Goal: Check status: Check status

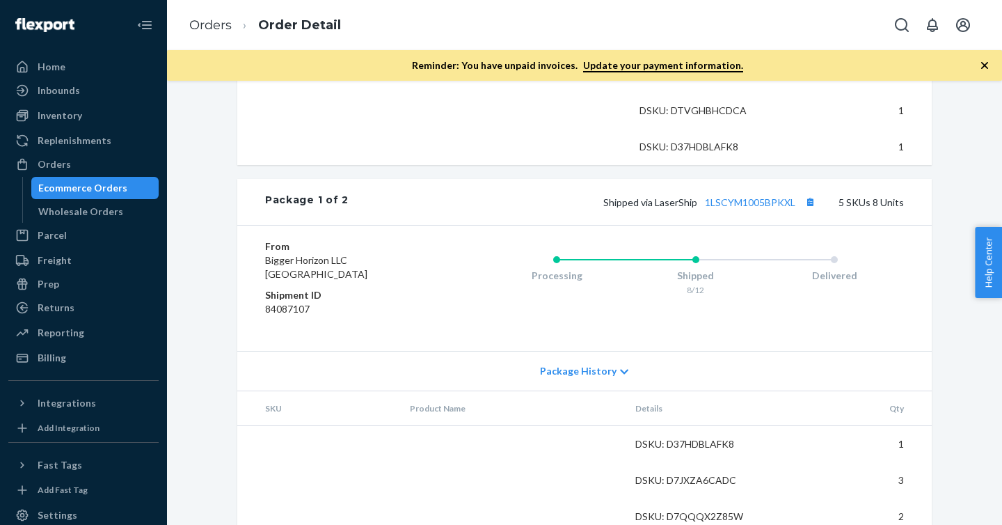
scroll to position [678, 0]
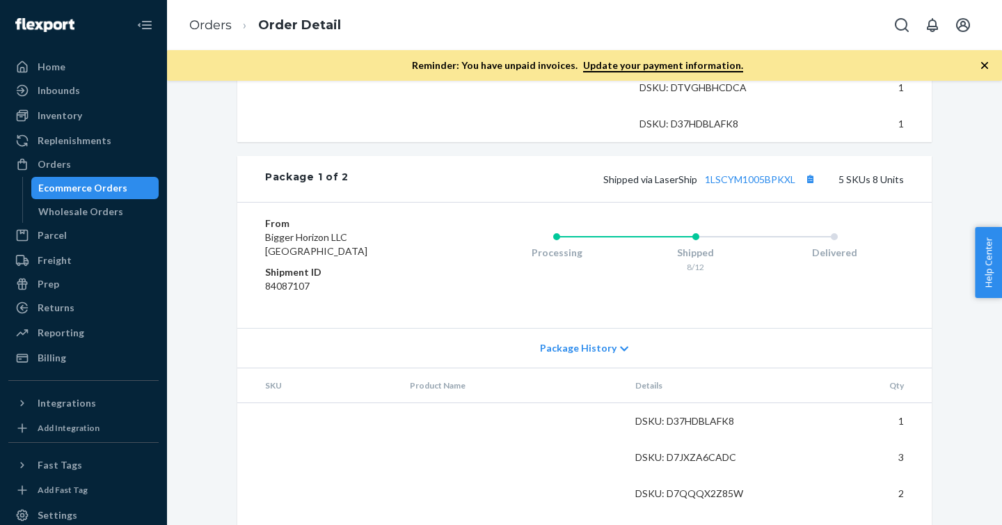
click at [596, 355] on span "Package History" at bounding box center [578, 348] width 77 height 14
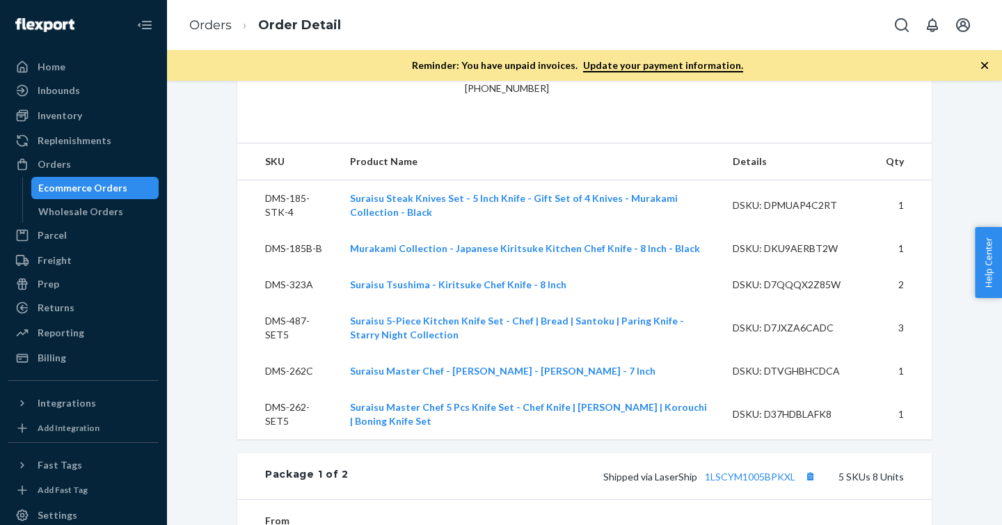
scroll to position [0, 0]
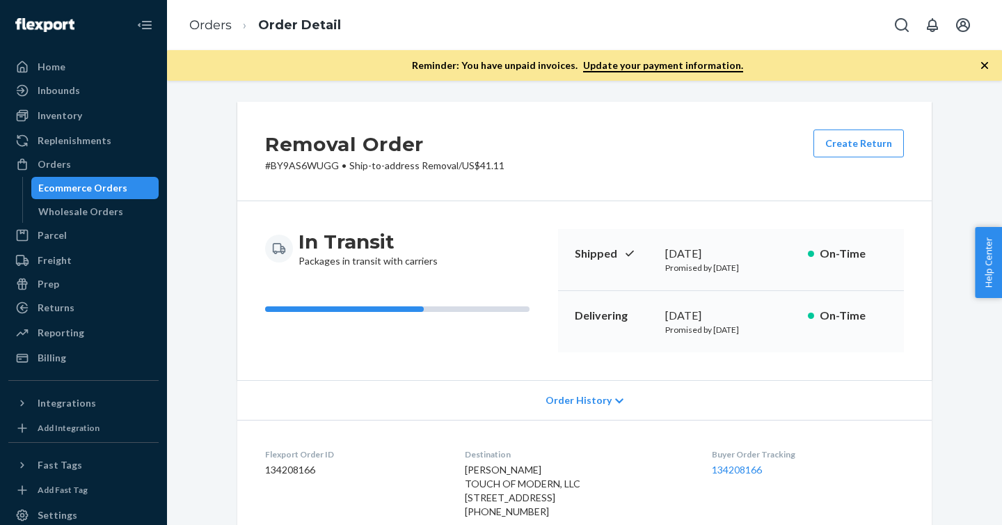
click at [689, 312] on div "[DATE]" at bounding box center [731, 316] width 132 height 16
click at [612, 399] on div "Order History" at bounding box center [584, 400] width 694 height 40
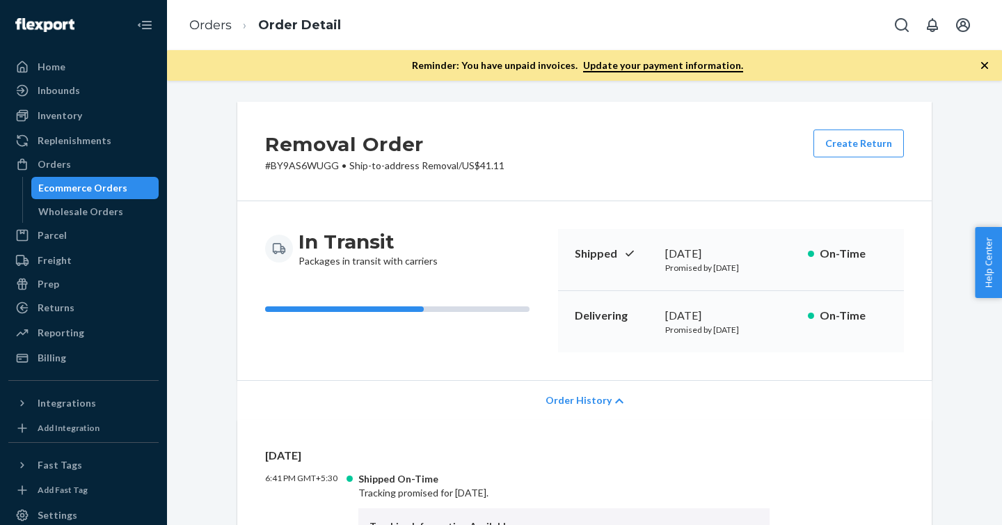
click at [612, 399] on div "Order History" at bounding box center [584, 400] width 694 height 40
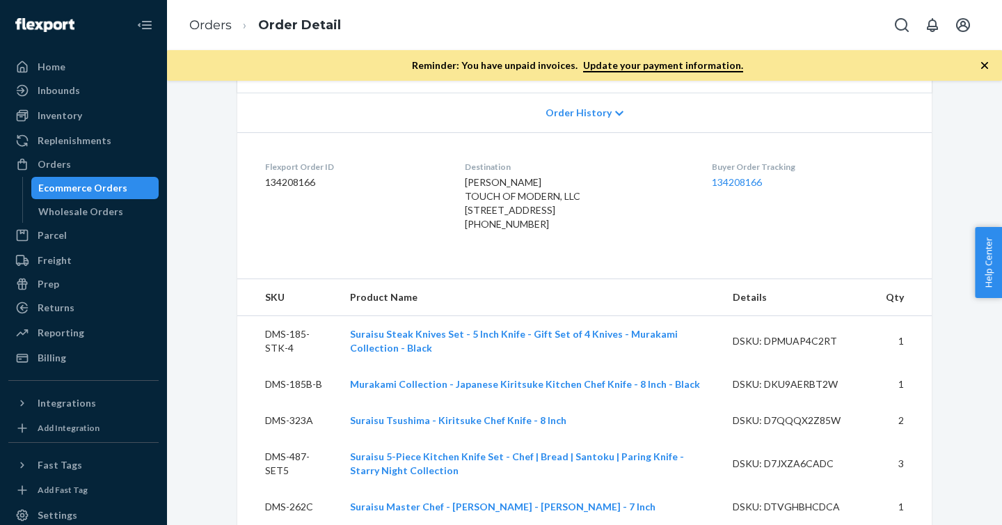
scroll to position [287, 0]
click at [993, 254] on span "Help Center" at bounding box center [988, 262] width 27 height 71
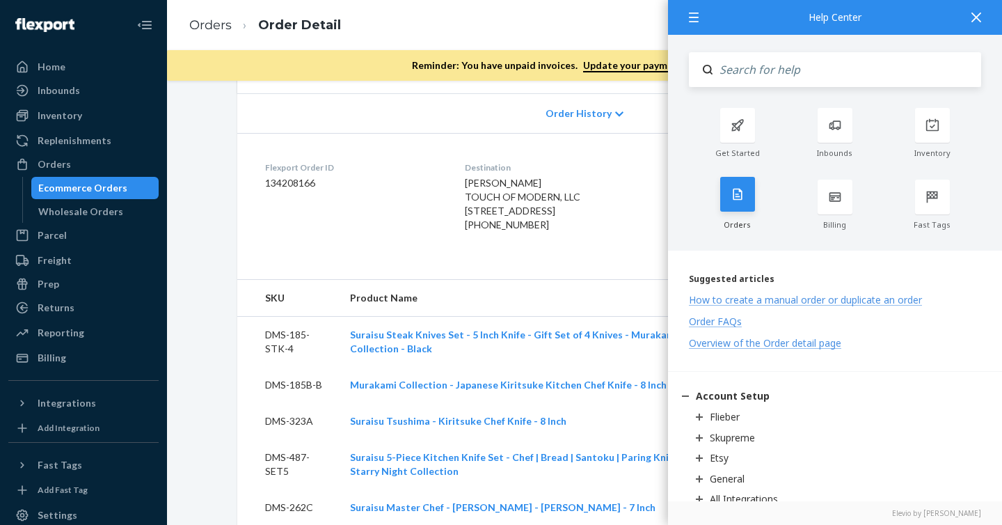
click at [740, 221] on div "Orders" at bounding box center [737, 225] width 97 height 10
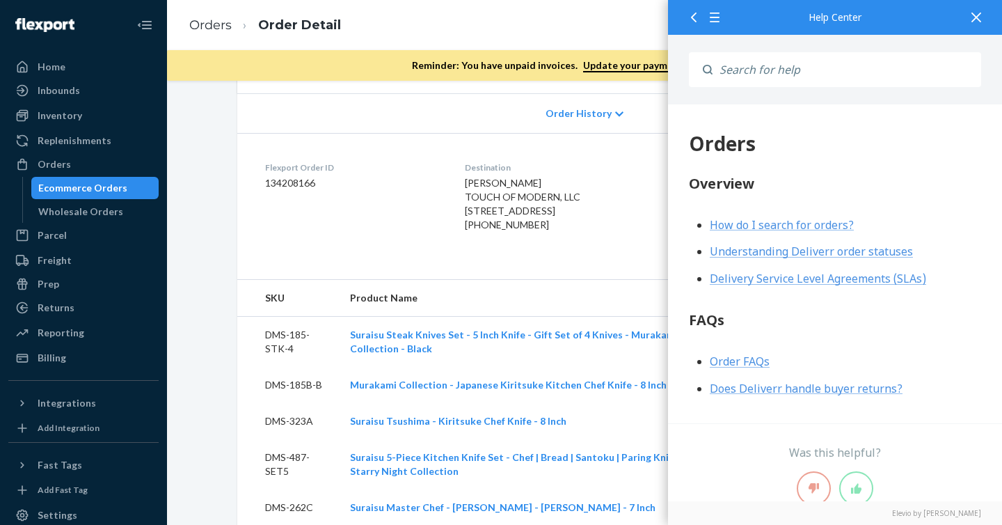
scroll to position [0, 0]
click at [978, 18] on icon at bounding box center [976, 18] width 10 height 10
